Goal: Task Accomplishment & Management: Complete application form

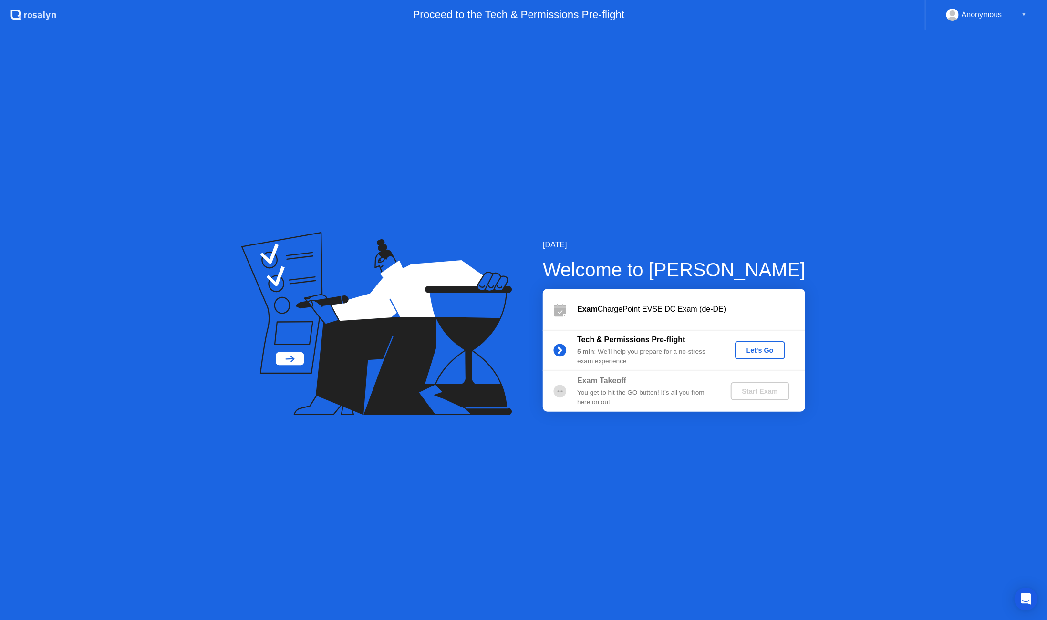
click at [758, 351] on div "Let's Go" at bounding box center [760, 351] width 42 height 8
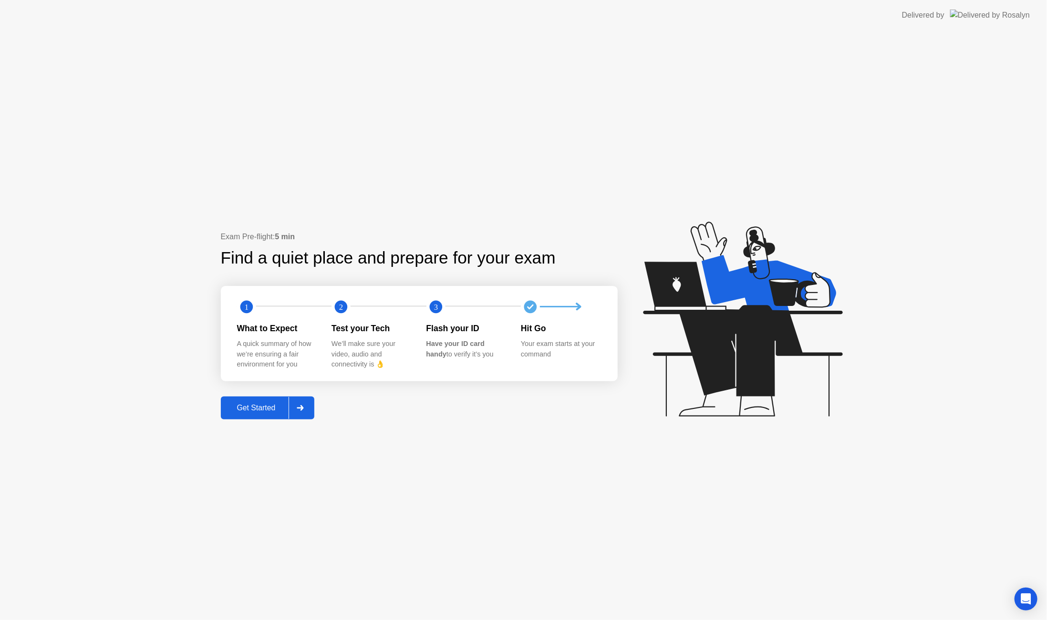
click at [265, 415] on button "Get Started" at bounding box center [268, 408] width 94 height 23
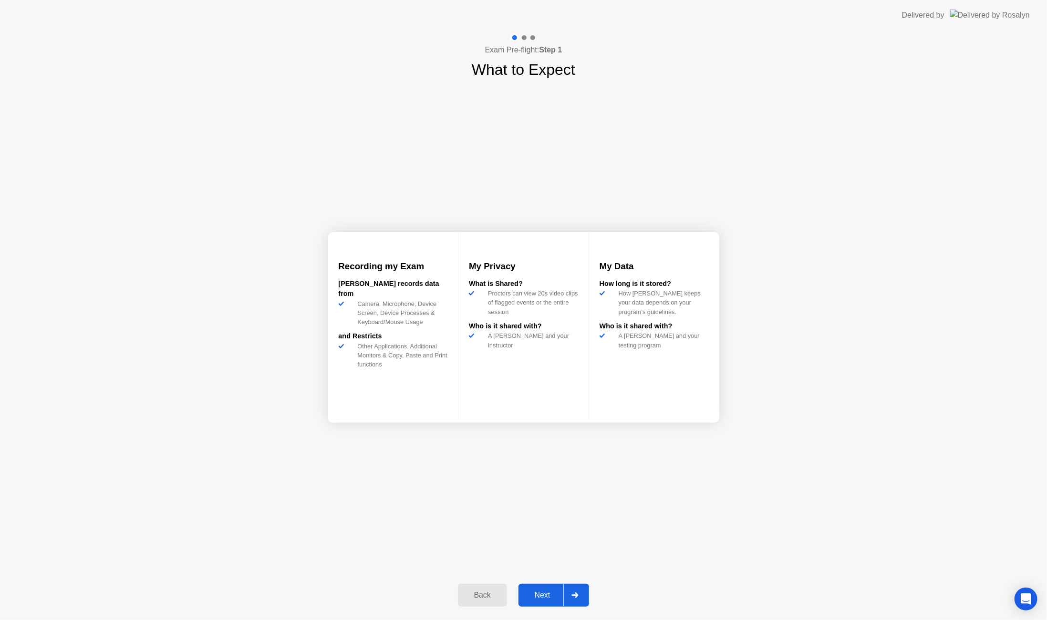
click at [540, 594] on div "Next" at bounding box center [542, 595] width 42 height 9
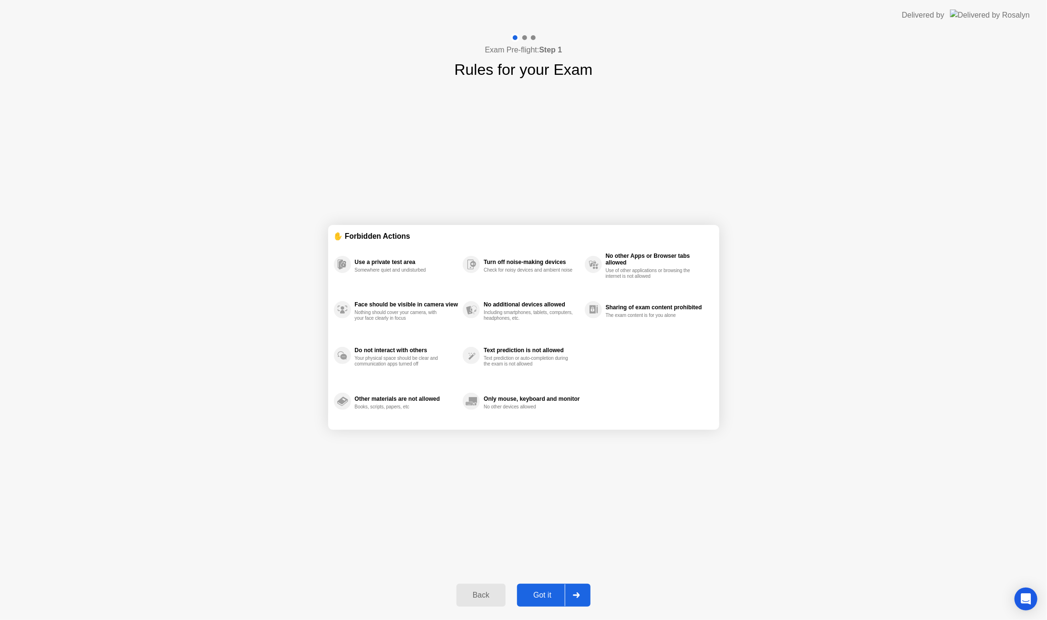
click at [549, 599] on div "Got it" at bounding box center [542, 595] width 45 height 9
select select "**********"
select select "*******"
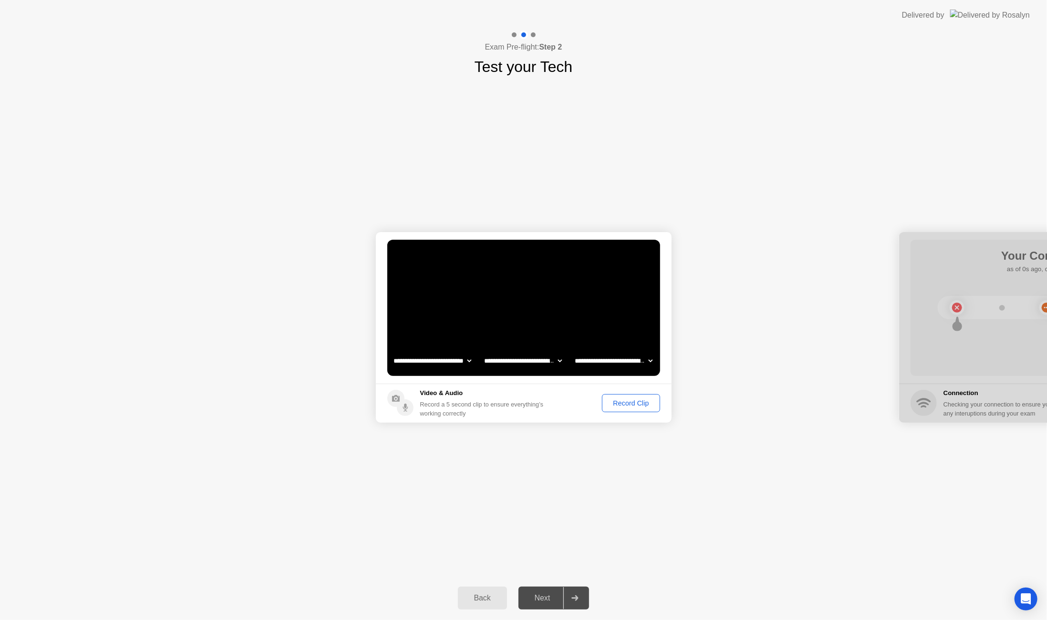
click at [615, 361] on select "**********" at bounding box center [614, 360] width 82 height 19
click at [573, 351] on select "**********" at bounding box center [614, 360] width 82 height 19
click at [627, 405] on div "Record Clip" at bounding box center [630, 404] width 51 height 8
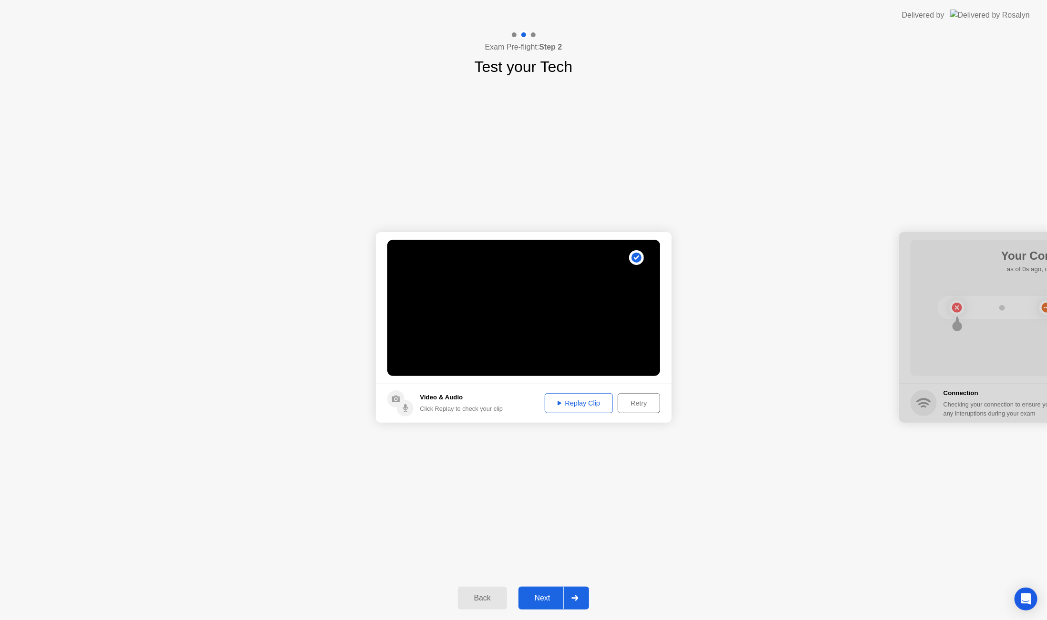
click at [589, 400] on div "Replay Clip" at bounding box center [579, 404] width 62 height 8
click at [545, 595] on div "Next" at bounding box center [542, 598] width 42 height 9
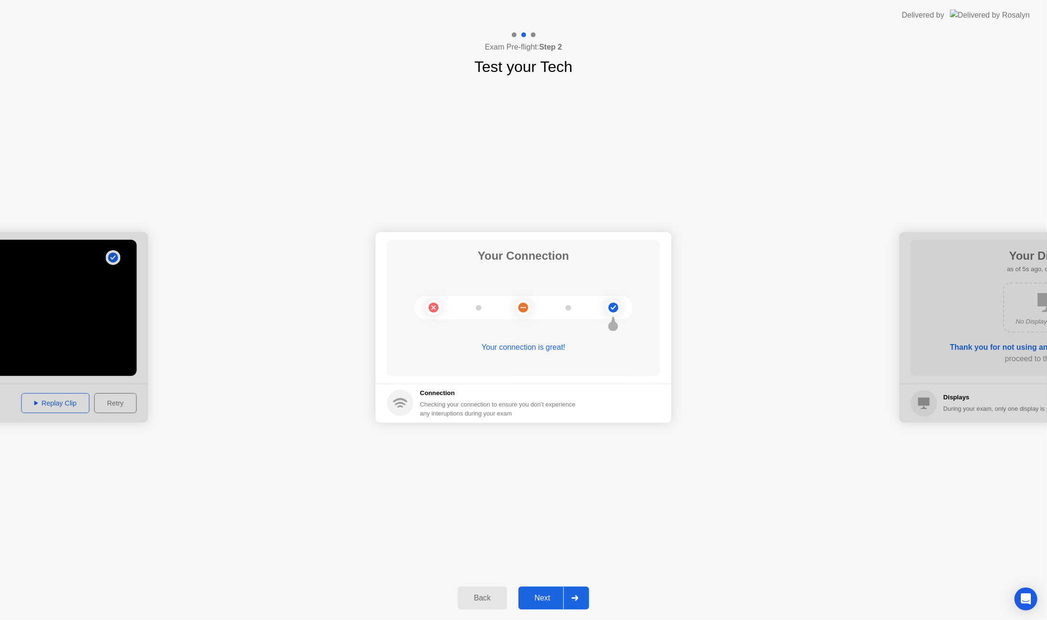
click at [550, 598] on div "Next" at bounding box center [542, 598] width 42 height 9
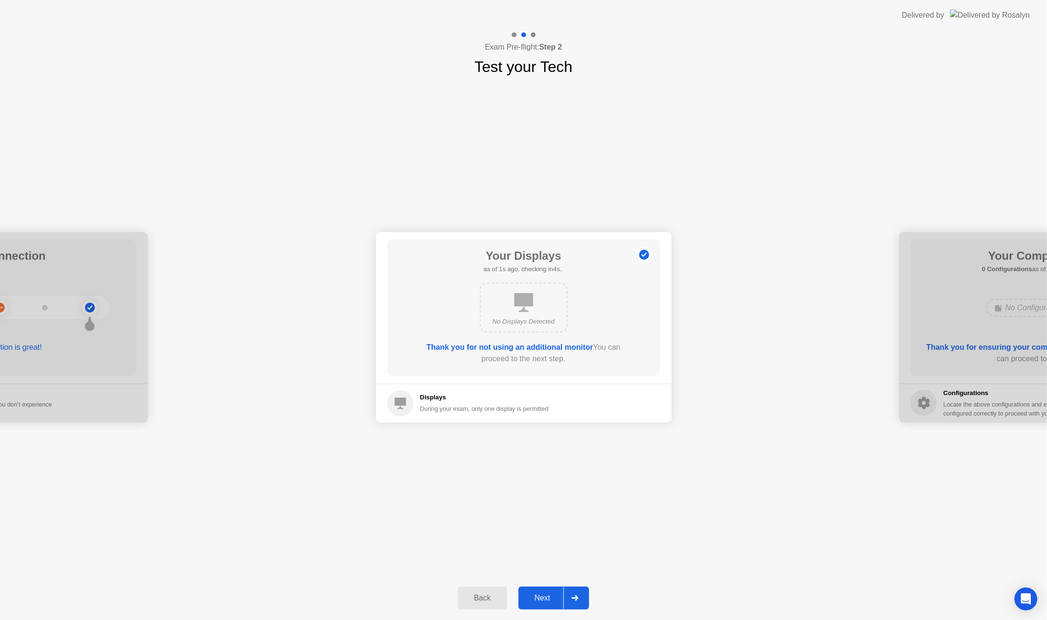
click at [546, 598] on div "Next" at bounding box center [542, 598] width 42 height 9
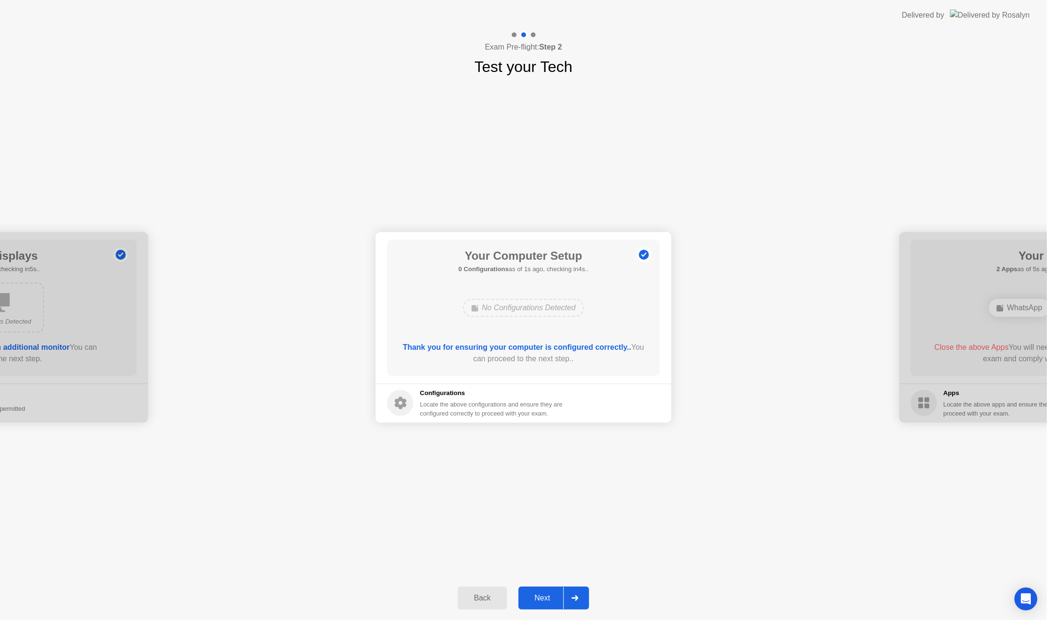
click at [546, 598] on div "Next" at bounding box center [542, 598] width 42 height 9
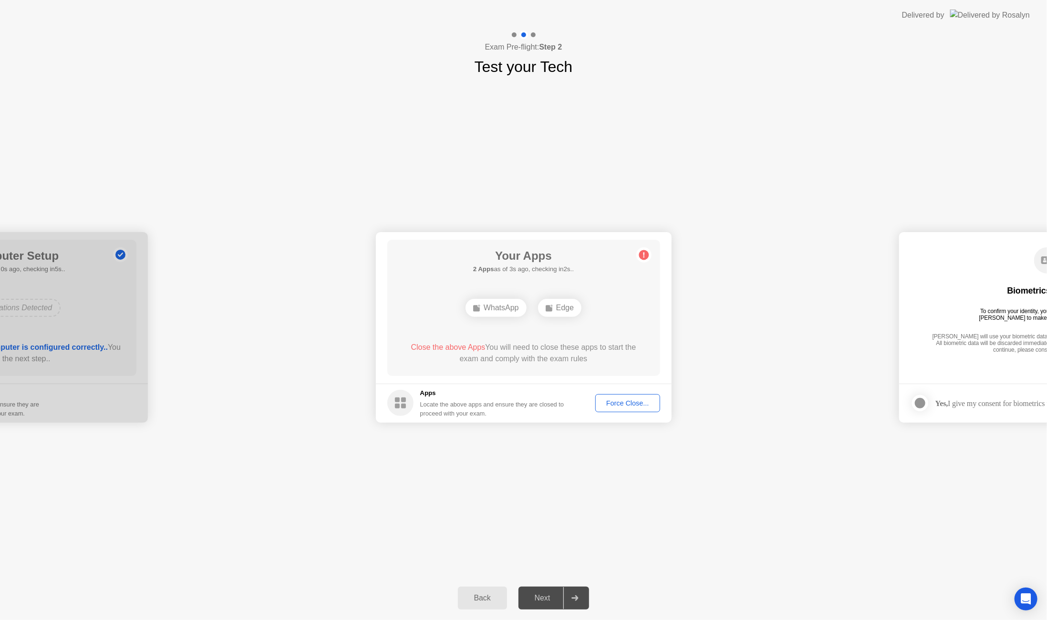
click at [616, 403] on div "Force Close..." at bounding box center [628, 404] width 58 height 8
click at [626, 404] on div "Force Close..." at bounding box center [628, 404] width 58 height 8
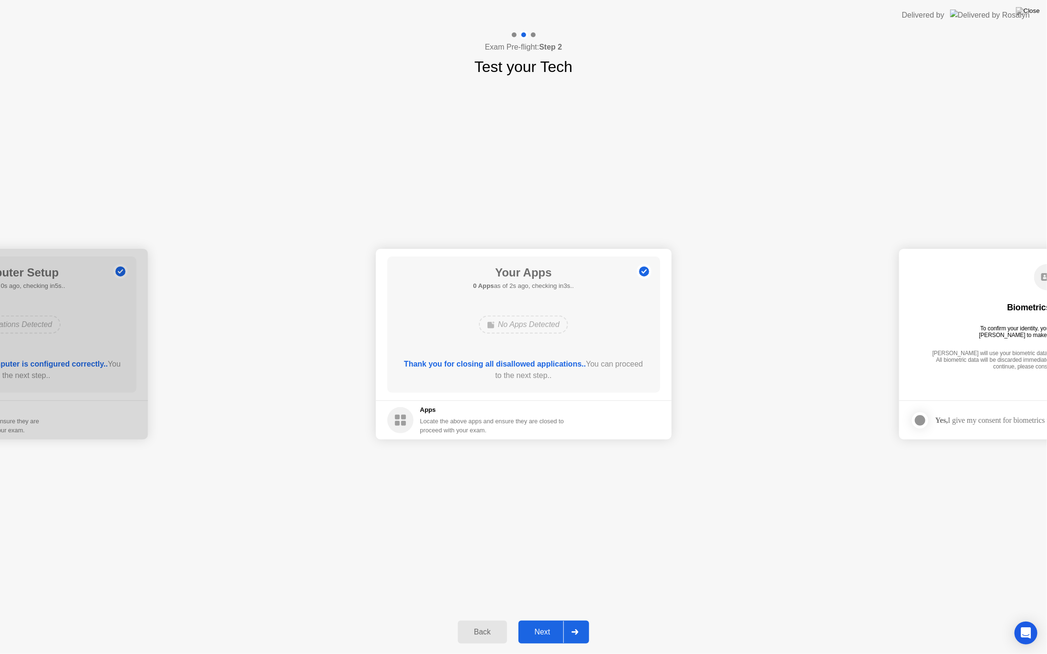
click at [552, 620] on div "Next" at bounding box center [542, 632] width 42 height 9
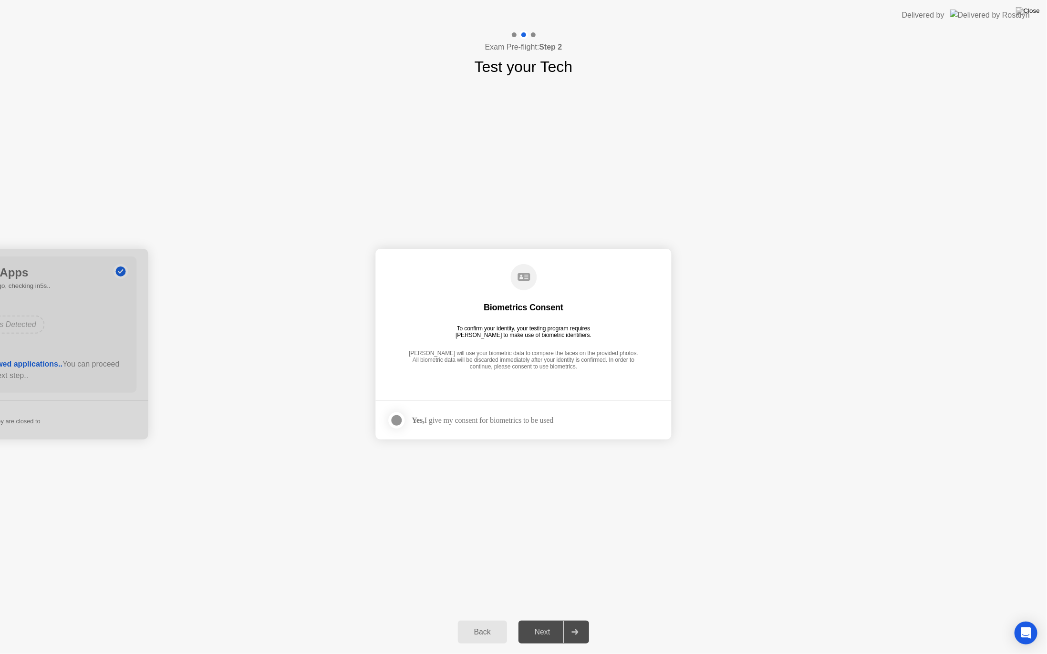
click at [404, 420] on label at bounding box center [399, 420] width 25 height 19
click at [548, 620] on div "Next" at bounding box center [542, 632] width 42 height 9
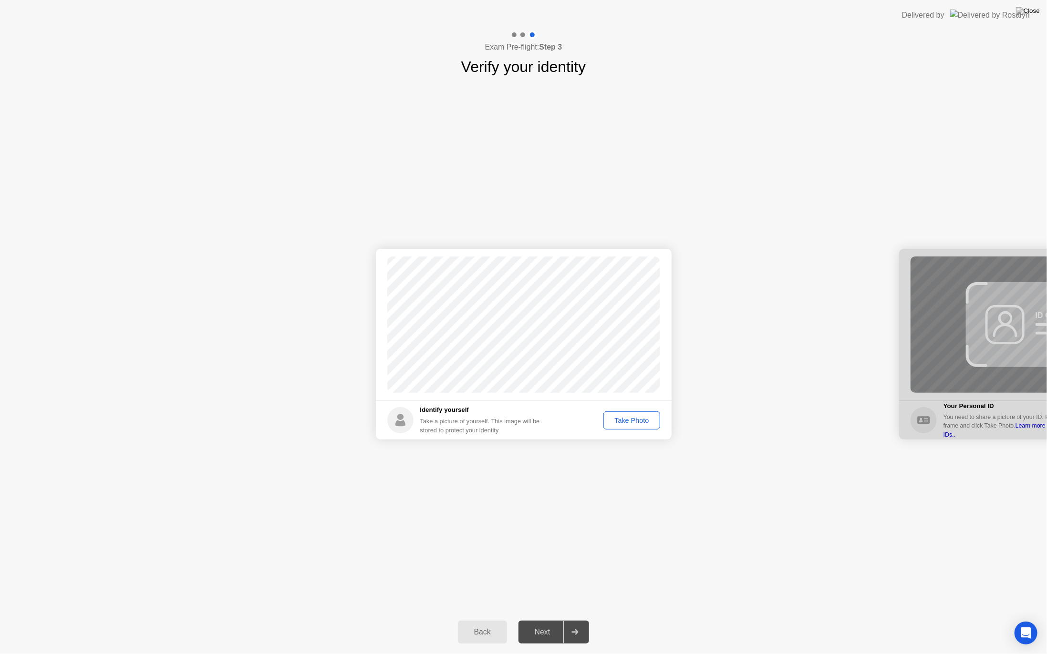
click at [637, 422] on div "Take Photo" at bounding box center [632, 421] width 50 height 8
click at [548, 620] on div "Next" at bounding box center [542, 632] width 42 height 9
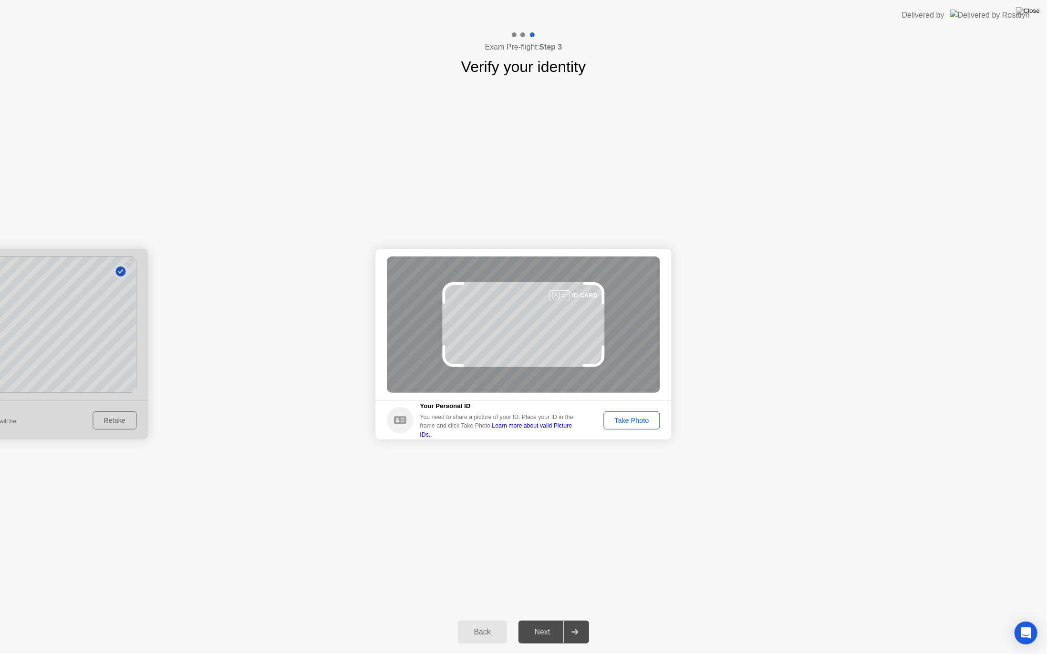
click at [627, 422] on div "Take Photo" at bounding box center [632, 421] width 50 height 8
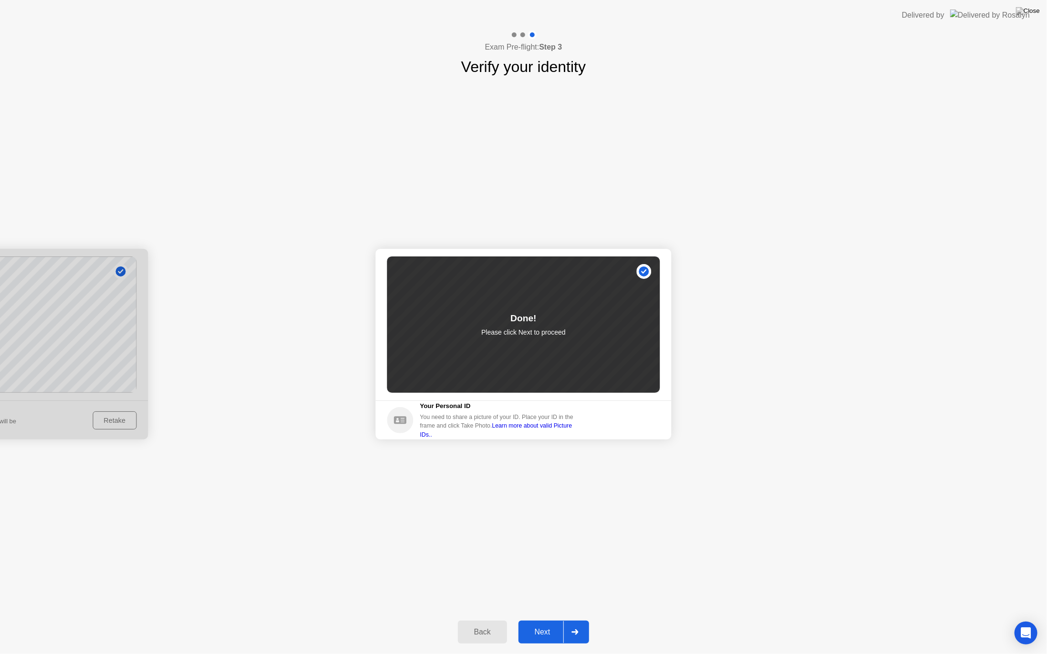
click at [542, 620] on div "Next" at bounding box center [542, 632] width 42 height 9
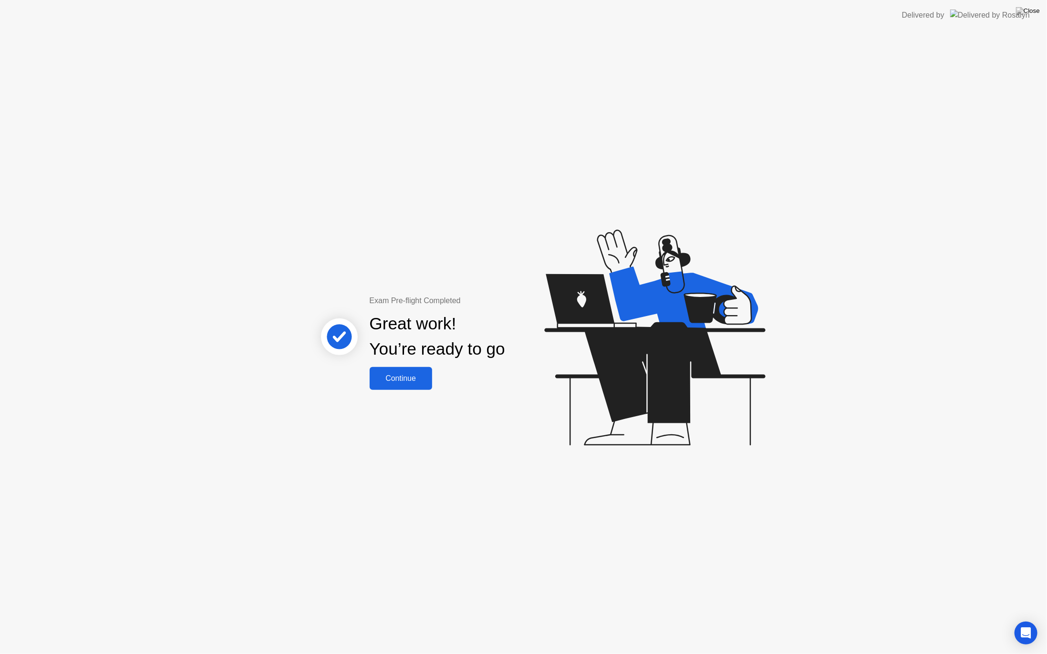
click at [412, 381] on div "Continue" at bounding box center [400, 378] width 57 height 9
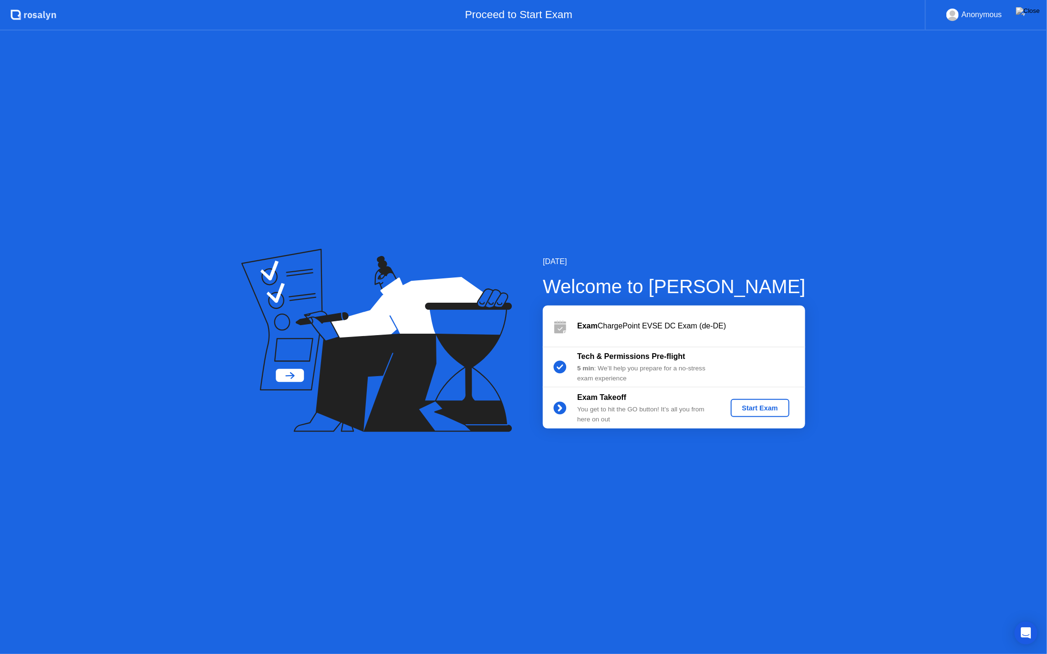
click at [757, 406] on div "Start Exam" at bounding box center [759, 408] width 51 height 8
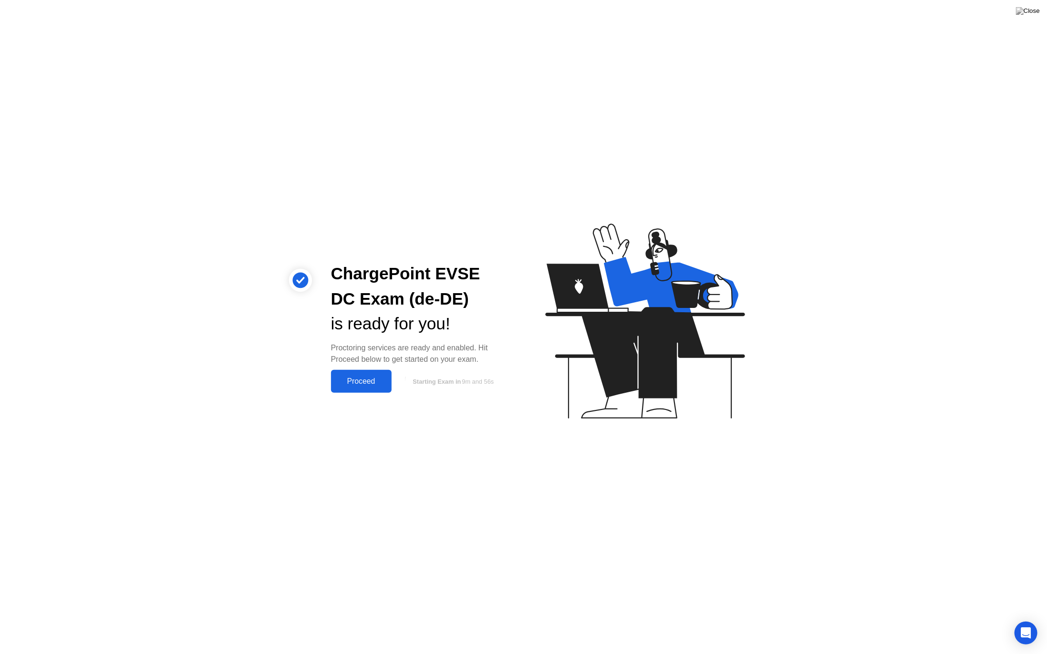
click at [371, 383] on div "Proceed" at bounding box center [361, 381] width 55 height 9
